Goal: Task Accomplishment & Management: Complete application form

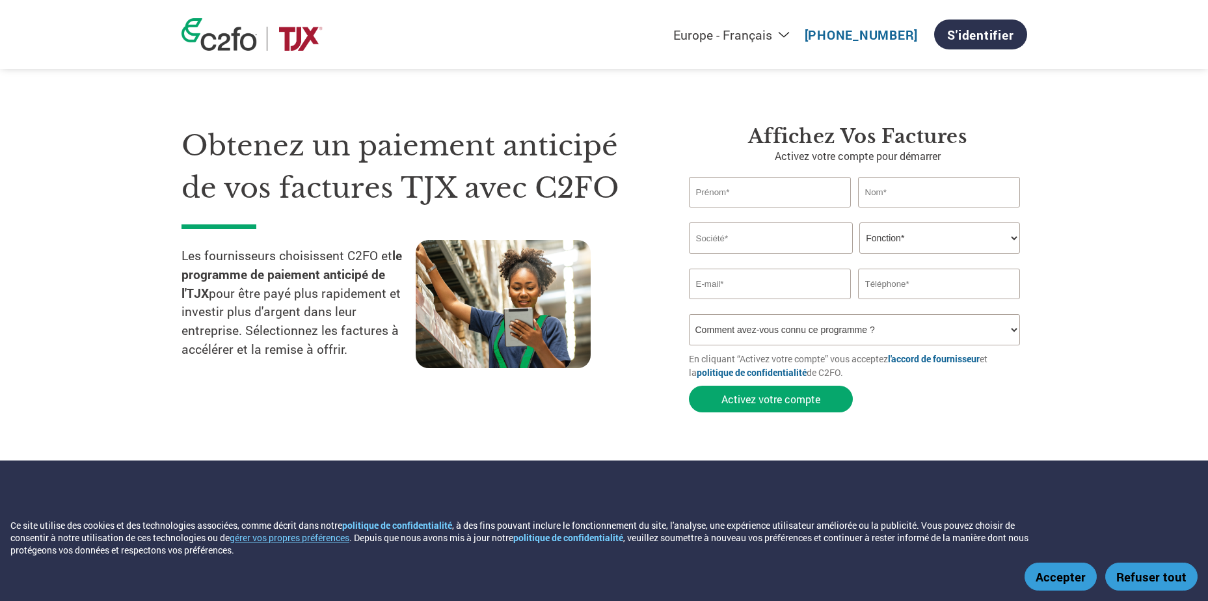
select select "fr-FR"
click at [710, 193] on input "text" at bounding box center [770, 192] width 163 height 31
type input "[PERSON_NAME]"
type input "L'Oreal Canada Inc."
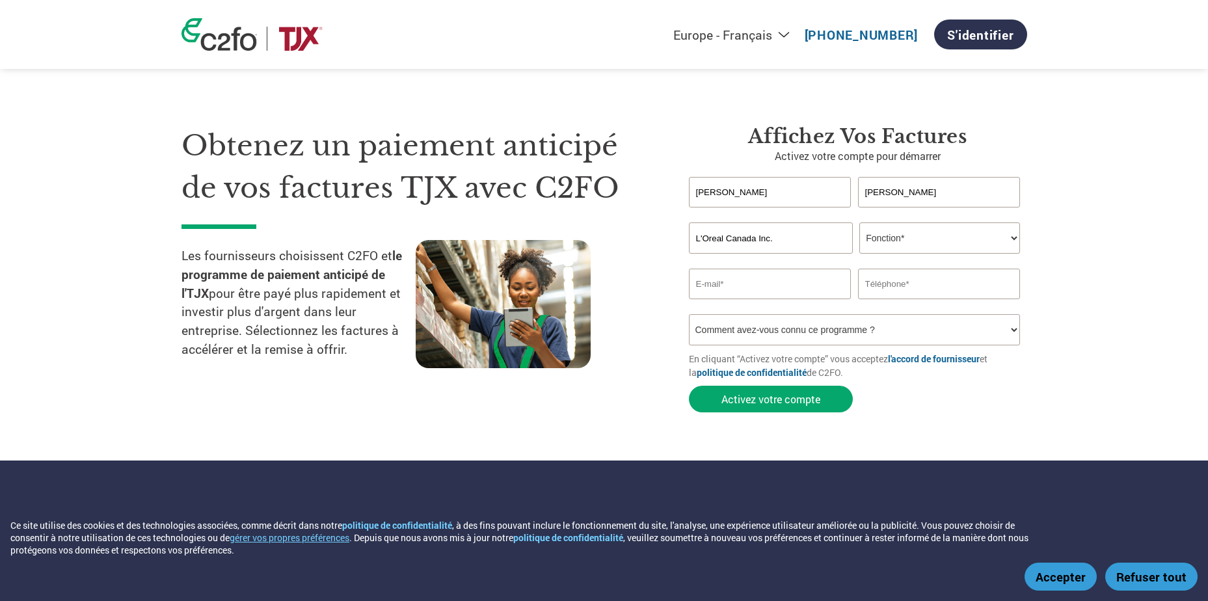
type input "[PERSON_NAME][EMAIL_ADDRESS][DOMAIN_NAME]"
type input "5145605788"
click at [1016, 237] on select "Fonction* Directeur administratif et financier Responsable crédit Contrôleur de…" at bounding box center [939, 237] width 161 height 31
select select "CREDIT_MANAGER"
click at [859, 222] on select "Fonction* Directeur administratif et financier Responsable crédit Contrôleur de…" at bounding box center [939, 237] width 161 height 31
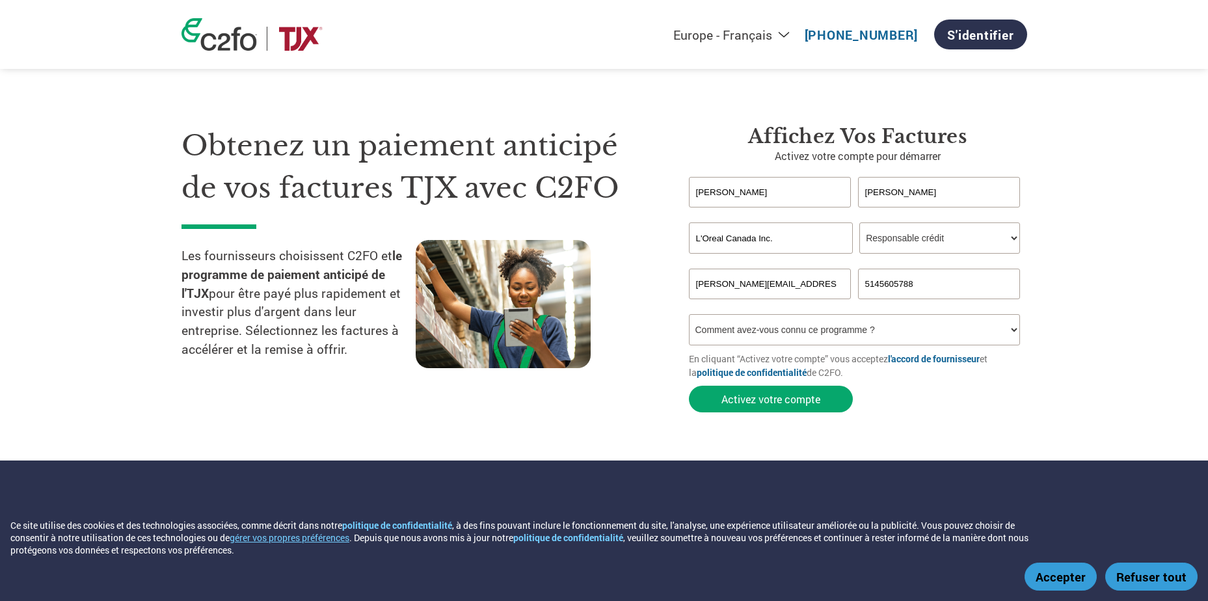
click at [1014, 334] on select "Comment avez-vous connu ce programme ? Par courrier Par e-mail Sur les réseaux …" at bounding box center [855, 329] width 332 height 31
select select "Email"
click at [689, 314] on select "Comment avez-vous connu ce programme ? Par courrier Par e-mail Sur les réseaux …" at bounding box center [855, 329] width 332 height 31
click at [764, 401] on button "Activez votre compte" at bounding box center [771, 399] width 164 height 27
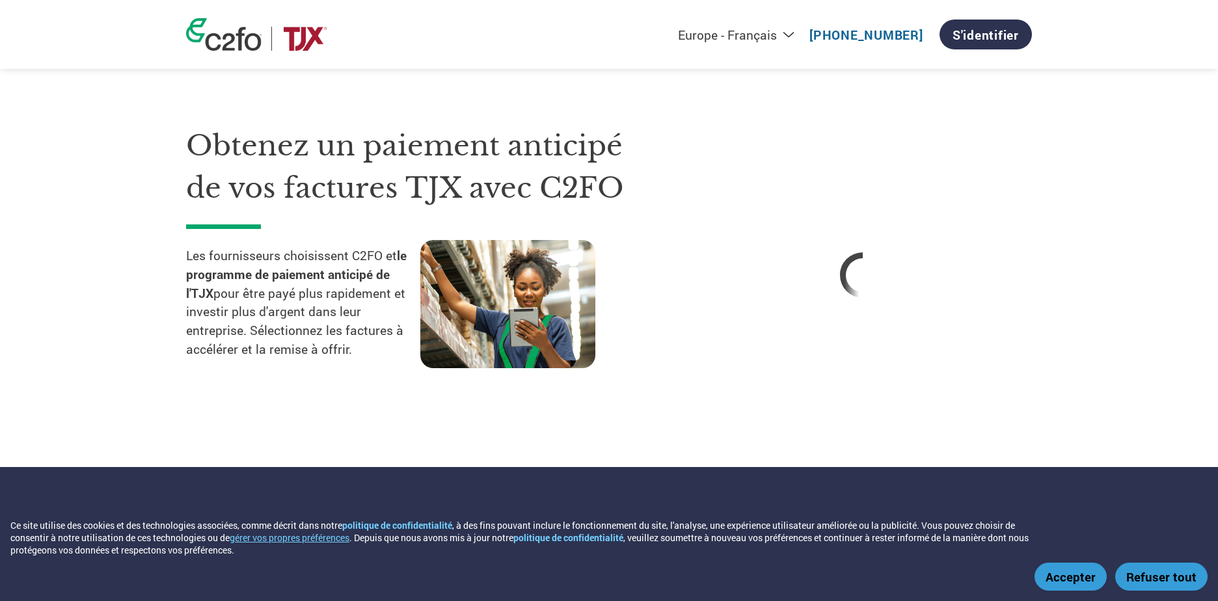
select select "fr-FR"
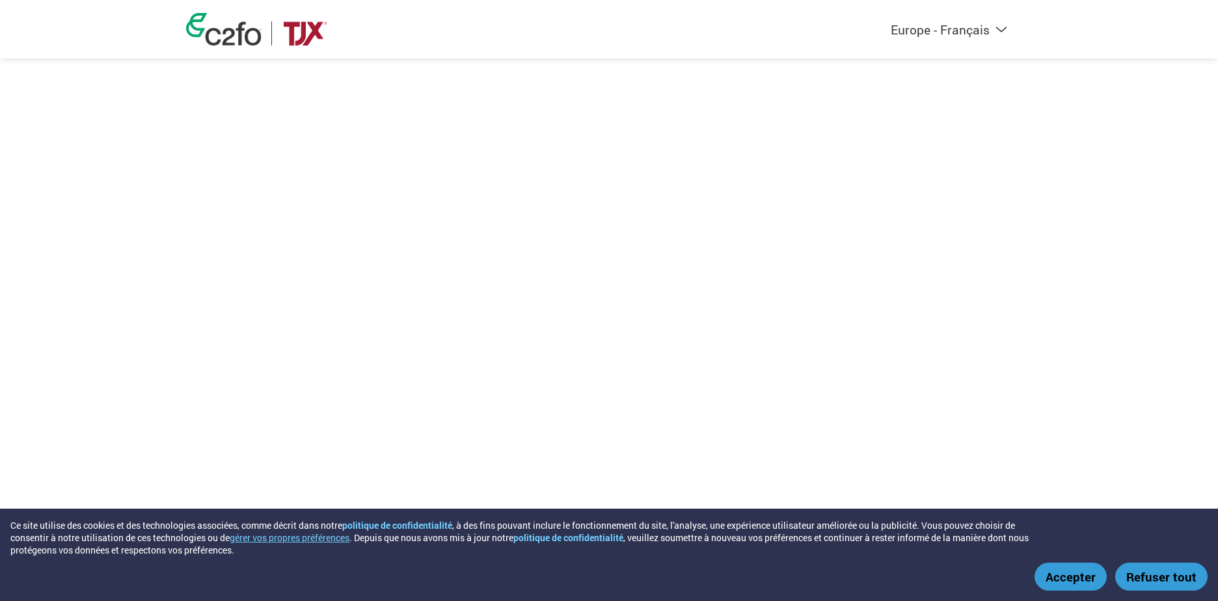
select select "fr-FR"
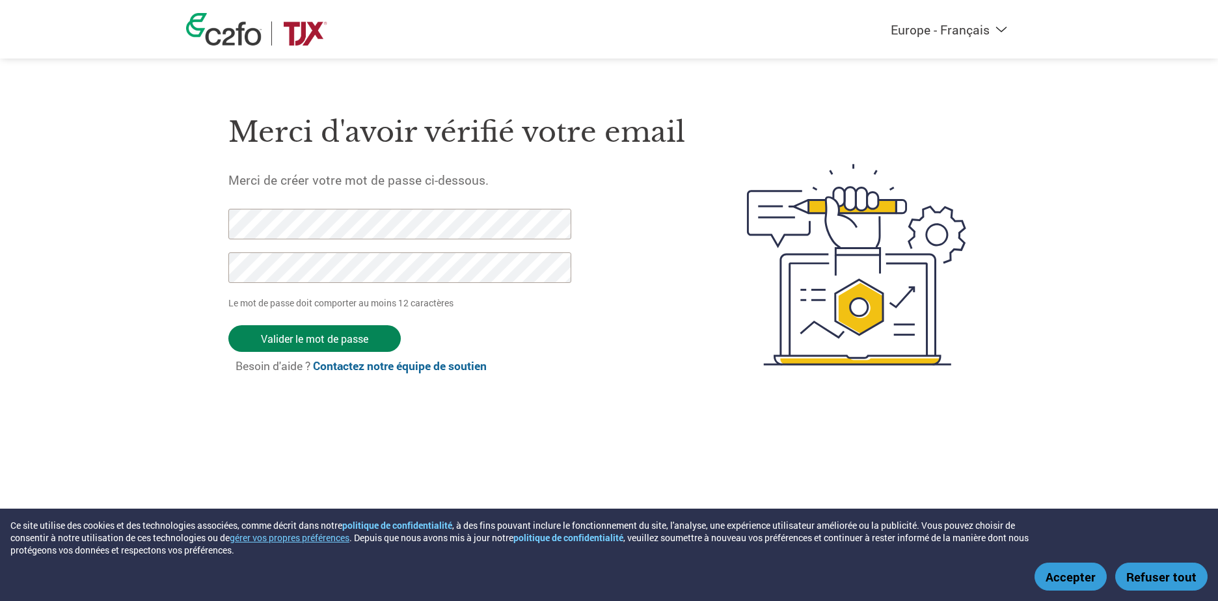
click at [302, 334] on input "Valider le mot de passe" at bounding box center [314, 338] width 172 height 27
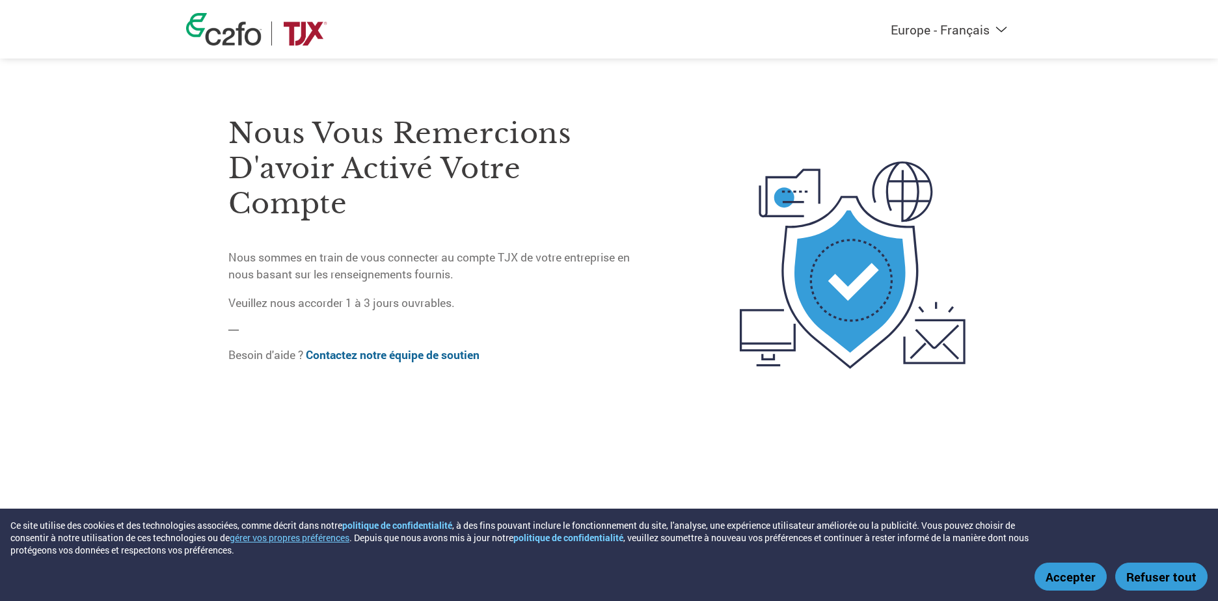
click at [717, 122] on img at bounding box center [852, 265] width 274 height 354
